Goal: Task Accomplishment & Management: Use online tool/utility

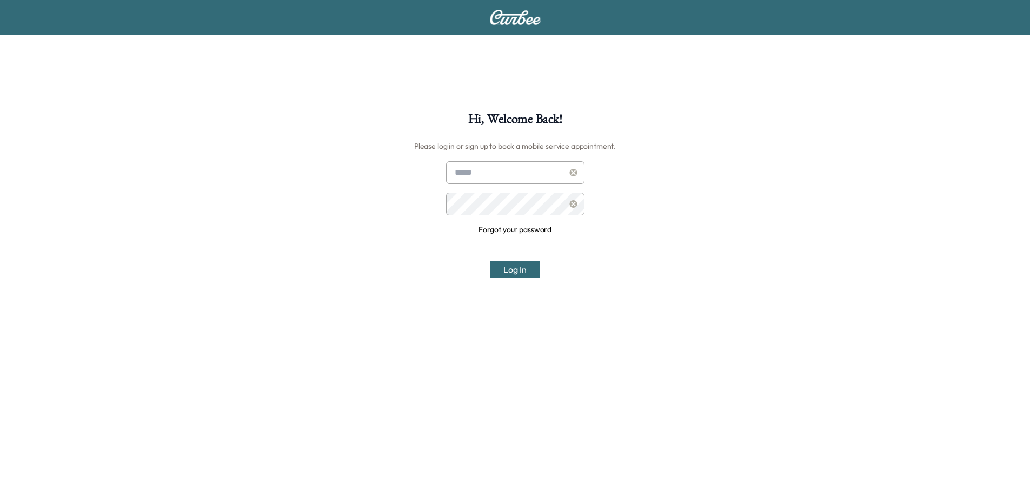
type input "**********"
click at [513, 267] on button "Log In" at bounding box center [515, 269] width 50 height 17
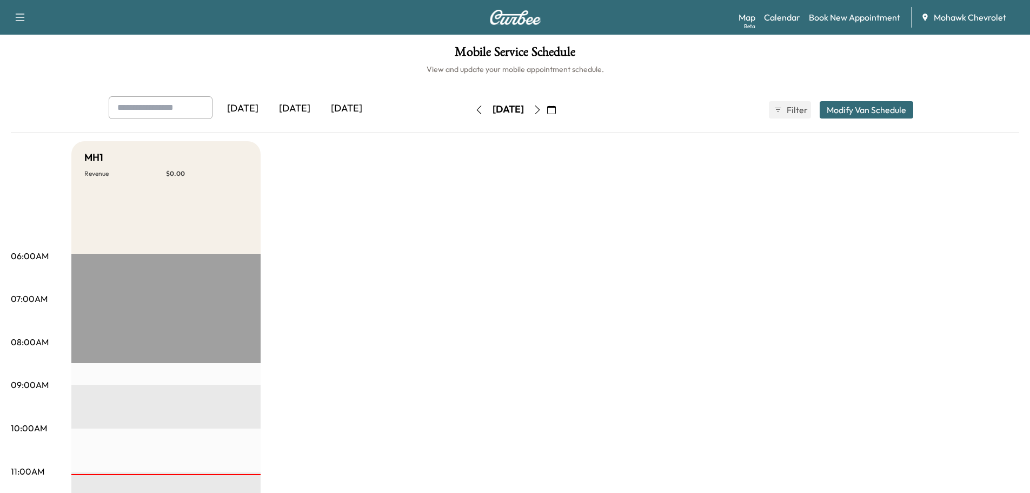
click at [556, 109] on icon "button" at bounding box center [551, 109] width 9 height 9
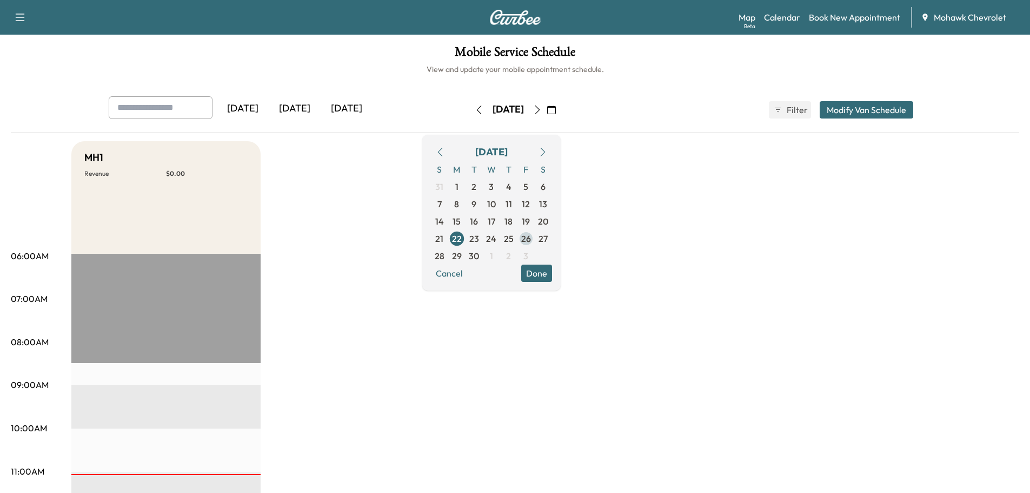
click at [531, 237] on span "26" at bounding box center [526, 238] width 10 height 13
